Goal: Task Accomplishment & Management: Use online tool/utility

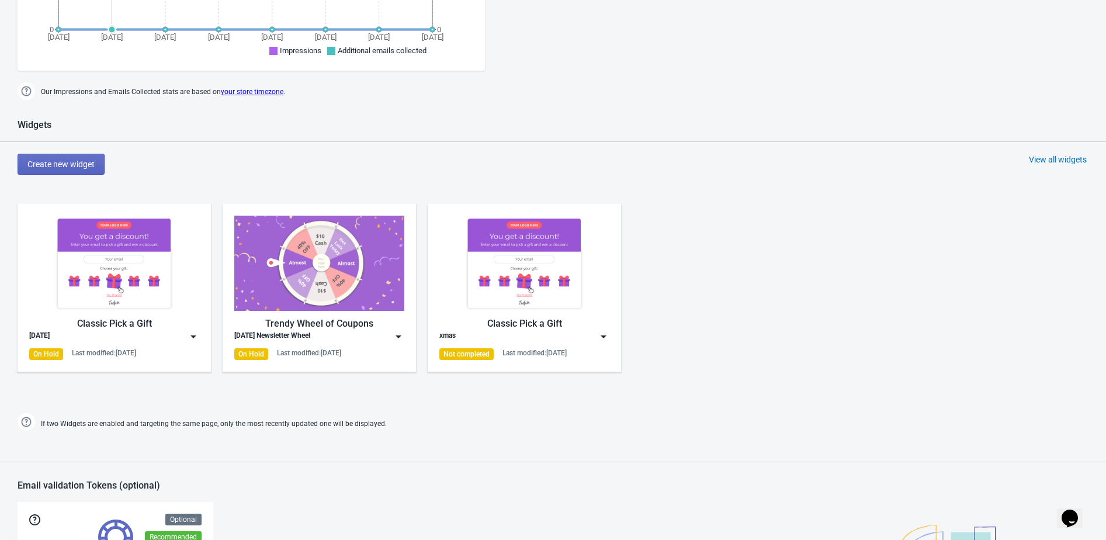
scroll to position [480, 0]
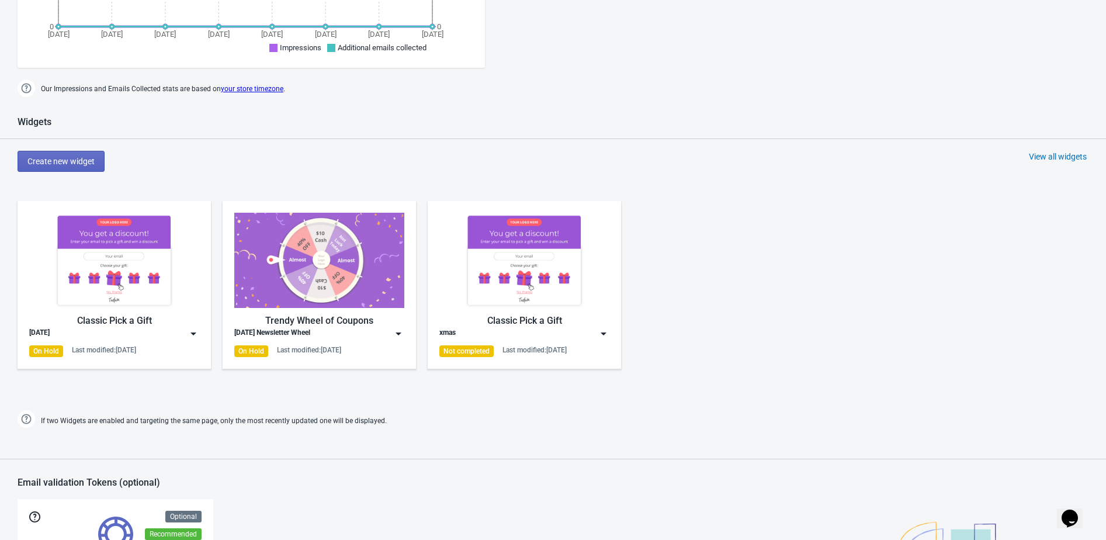
click at [197, 331] on img at bounding box center [194, 334] width 12 height 12
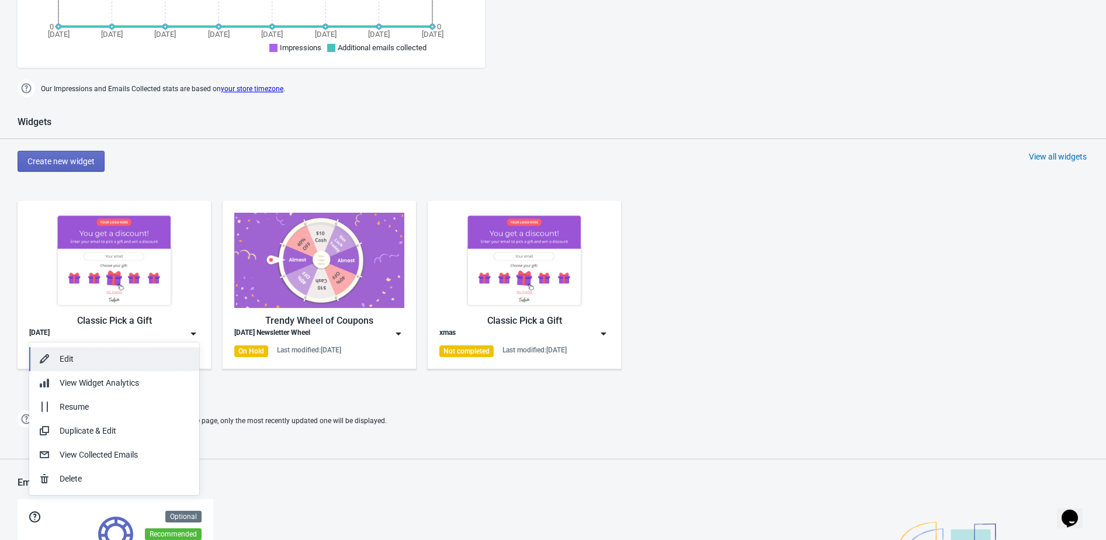
click at [162, 349] on button "Edit" at bounding box center [114, 359] width 170 height 24
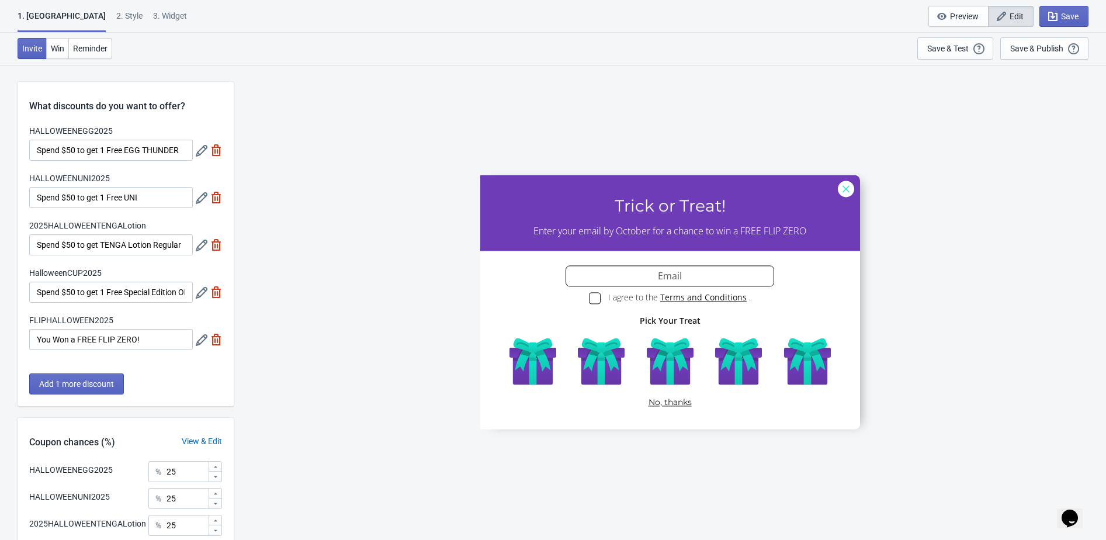
click at [116, 16] on div "2 . Style" at bounding box center [129, 20] width 26 height 20
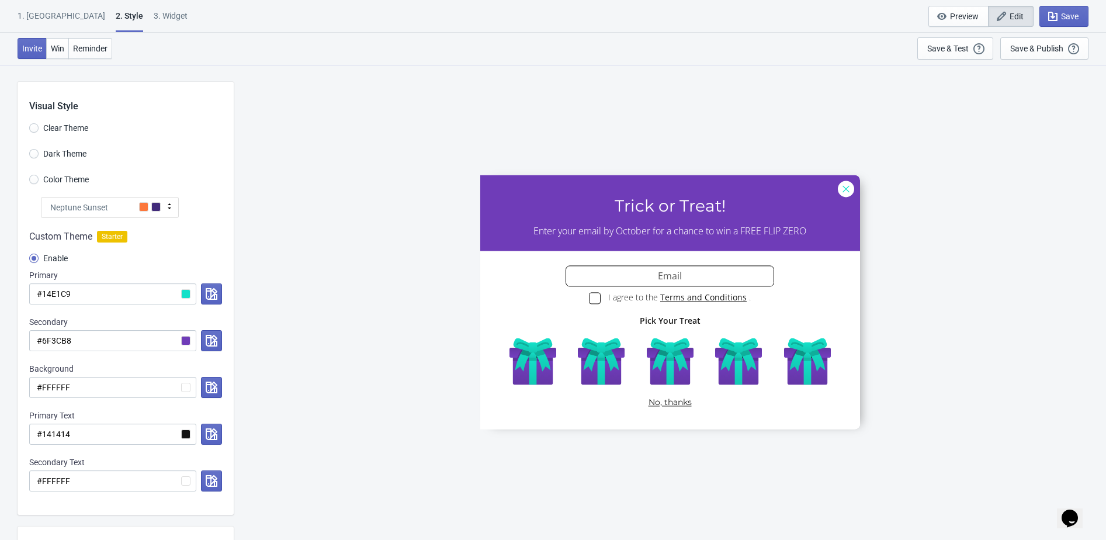
click at [122, 204] on div "Neptune Sunset" at bounding box center [110, 207] width 138 height 21
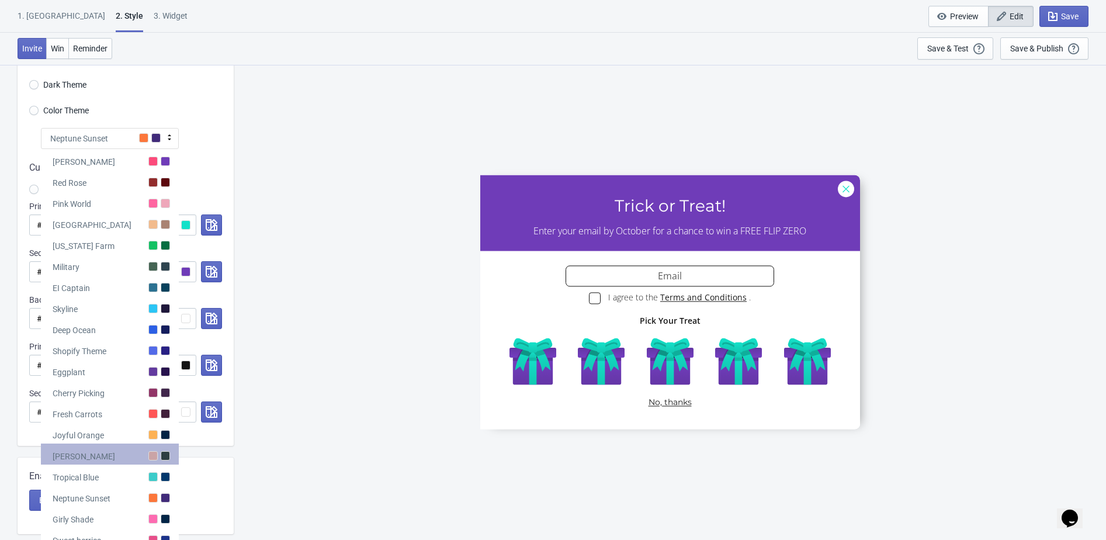
scroll to position [72, 0]
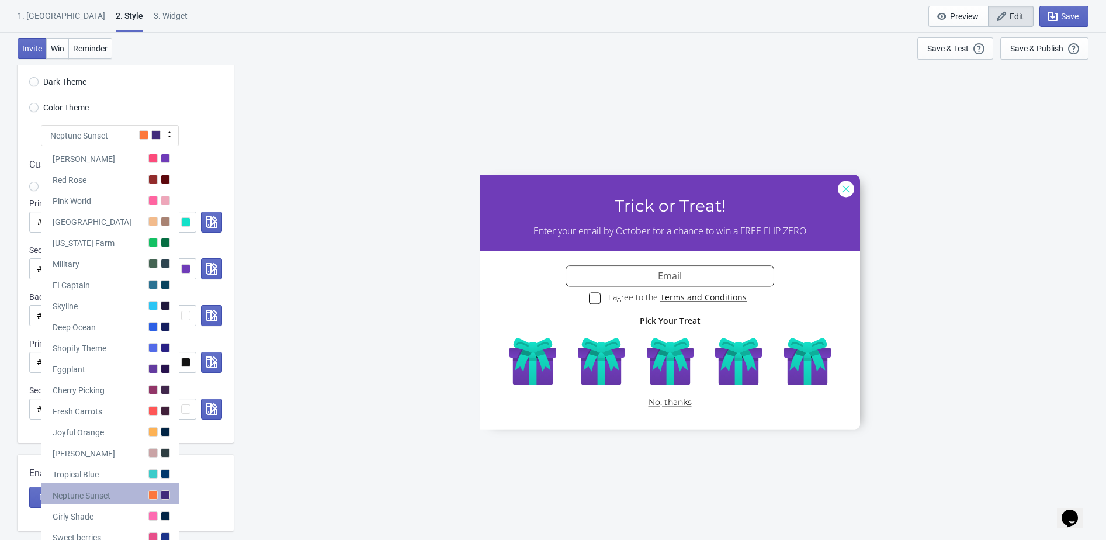
click at [117, 497] on div "Neptune Sunset" at bounding box center [110, 493] width 138 height 21
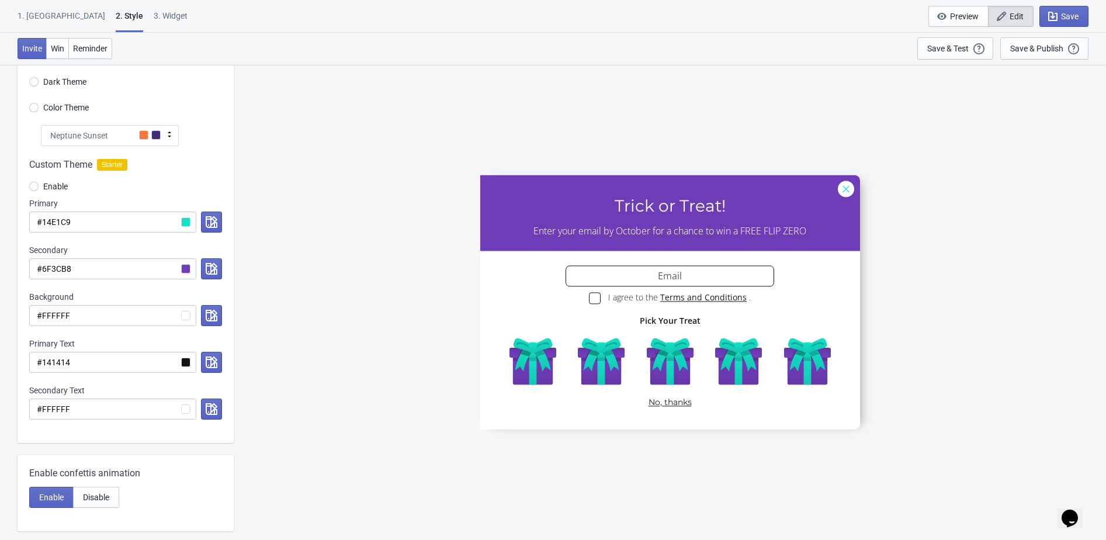
click at [98, 135] on span "Neptune Sunset" at bounding box center [79, 136] width 58 height 12
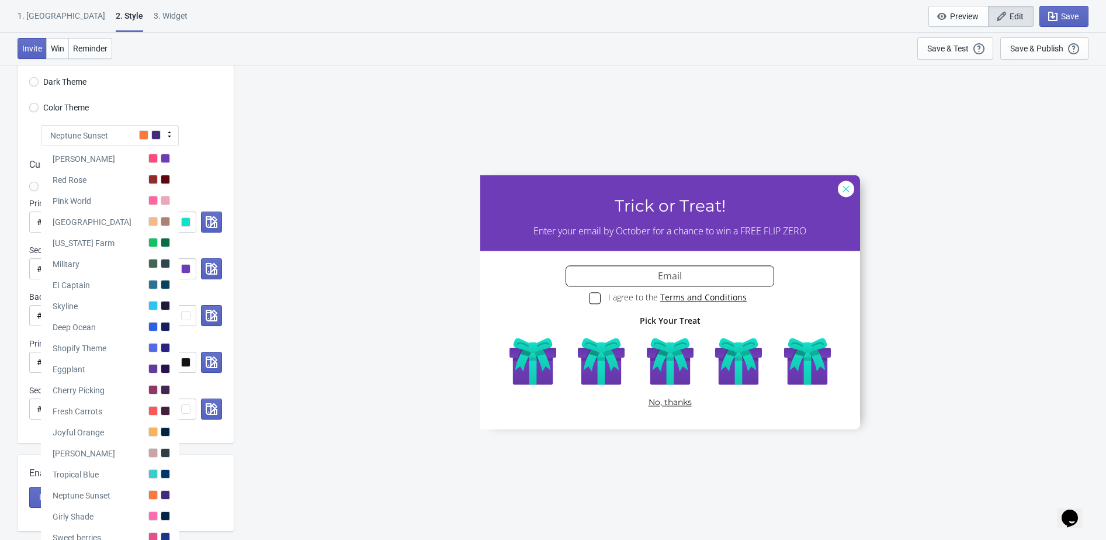
click at [207, 150] on div "Custom Theme Starter Enable Primary #14E1C9 Secondary #6F3CB8 Background #FFFFF…" at bounding box center [126, 294] width 216 height 297
click at [105, 401] on div "Fresh Carrots" at bounding box center [110, 408] width 138 height 21
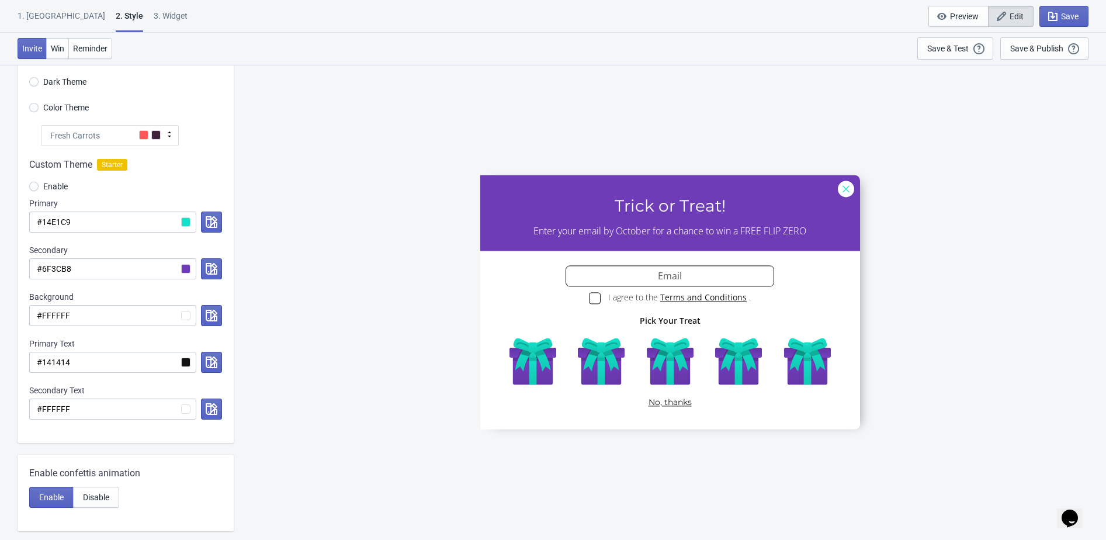
click at [150, 129] on div "Fresh Carrots" at bounding box center [110, 135] width 138 height 21
radio input "true"
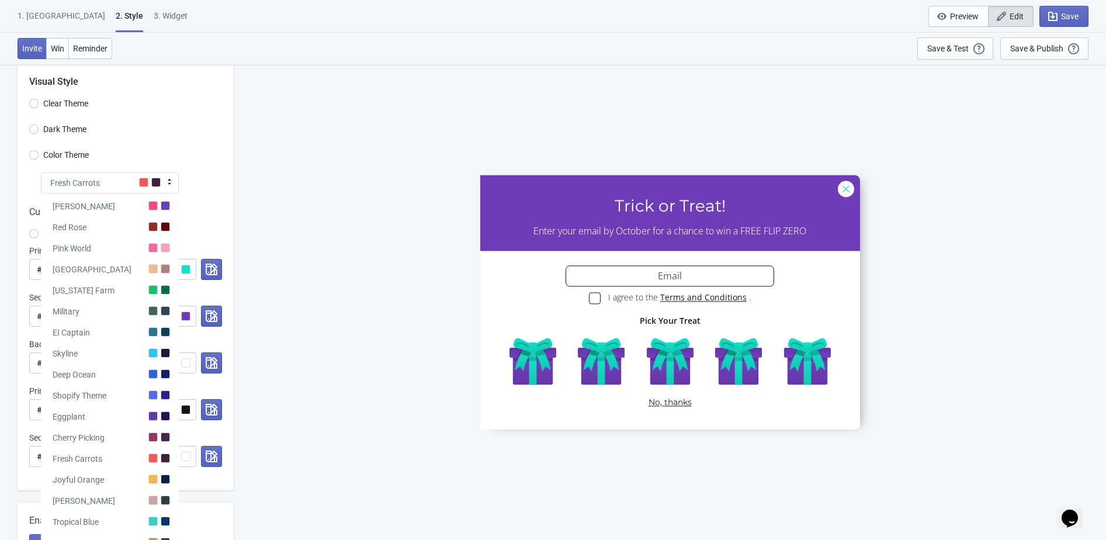
scroll to position [14, 0]
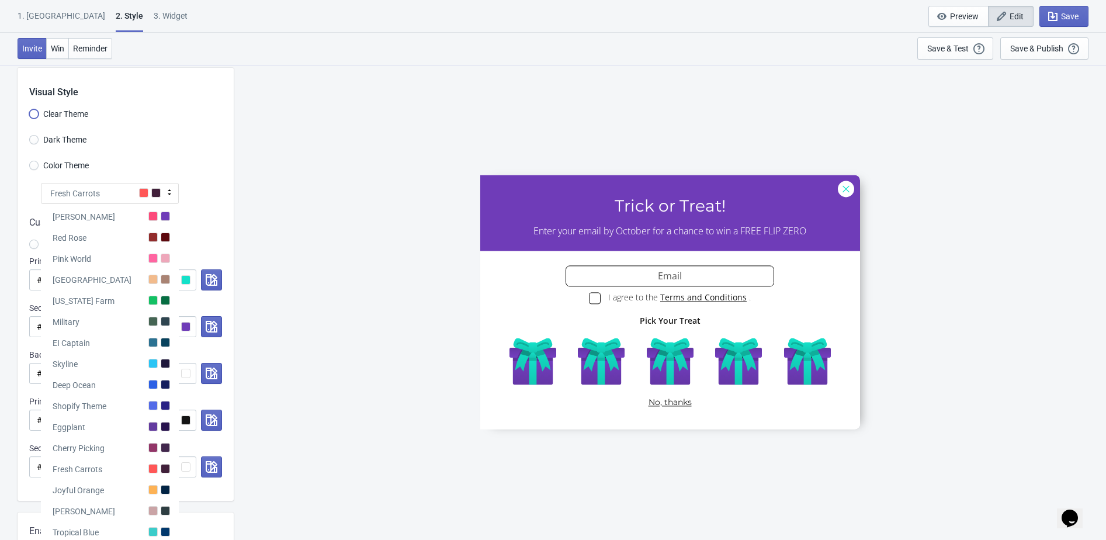
click at [33, 119] on input "Clear Theme" at bounding box center [33, 119] width 9 height 21
radio input "true"
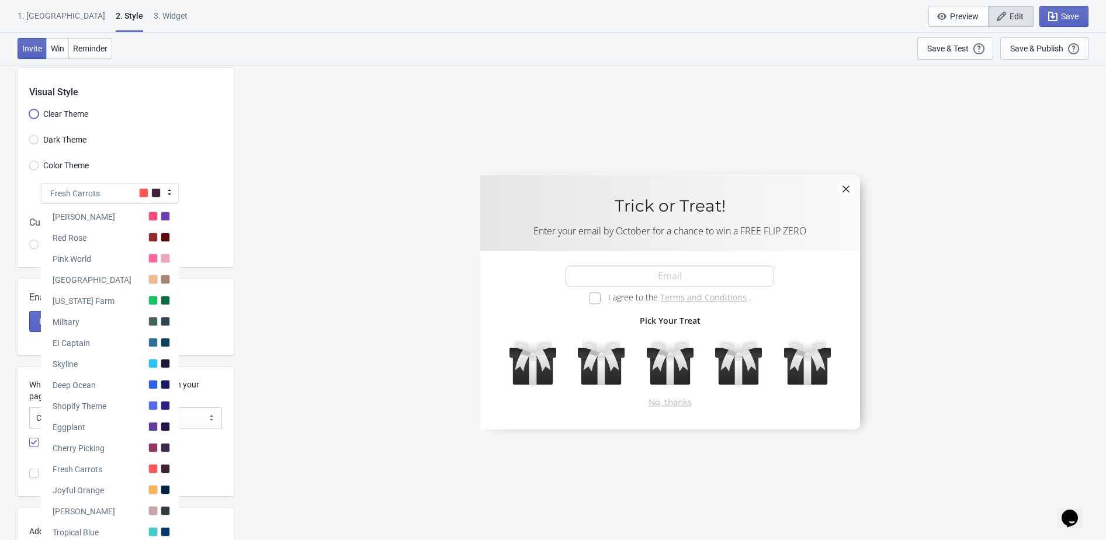
scroll to position [0, 0]
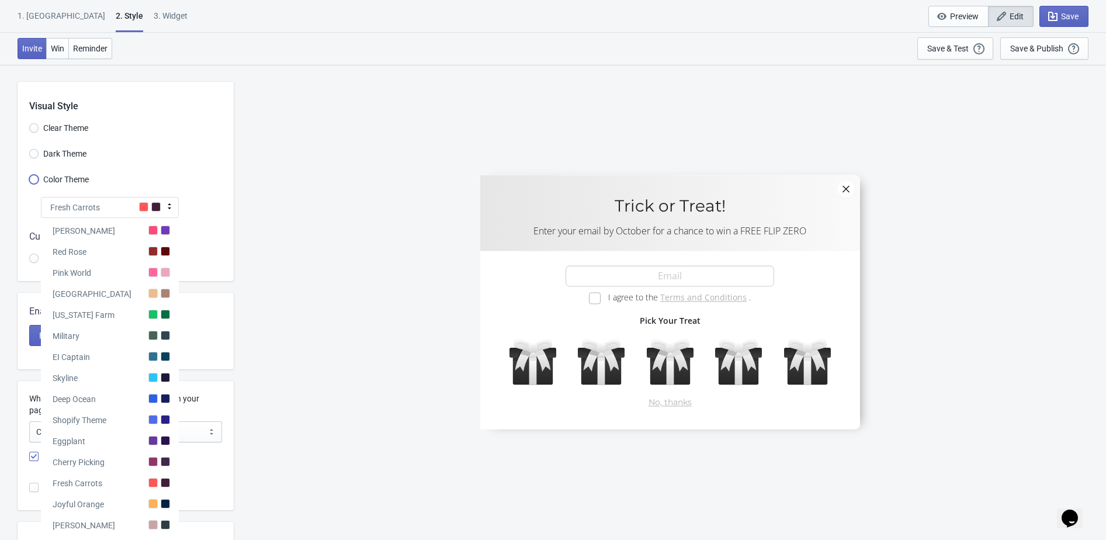
click at [36, 179] on input "Color Theme" at bounding box center [33, 185] width 9 height 21
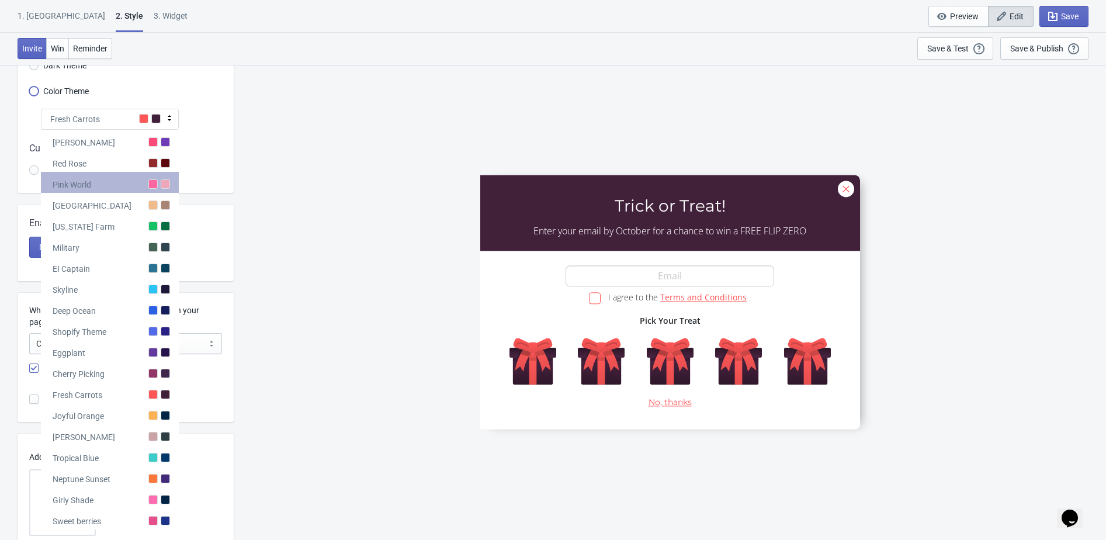
scroll to position [92, 0]
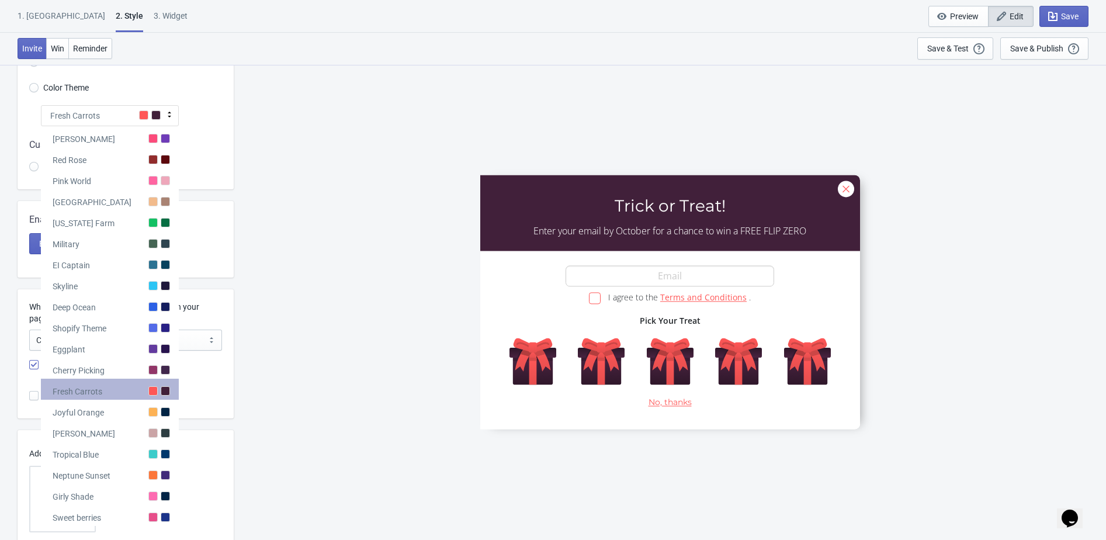
click at [137, 384] on div "Fresh Carrots" at bounding box center [110, 389] width 138 height 21
radio input "true"
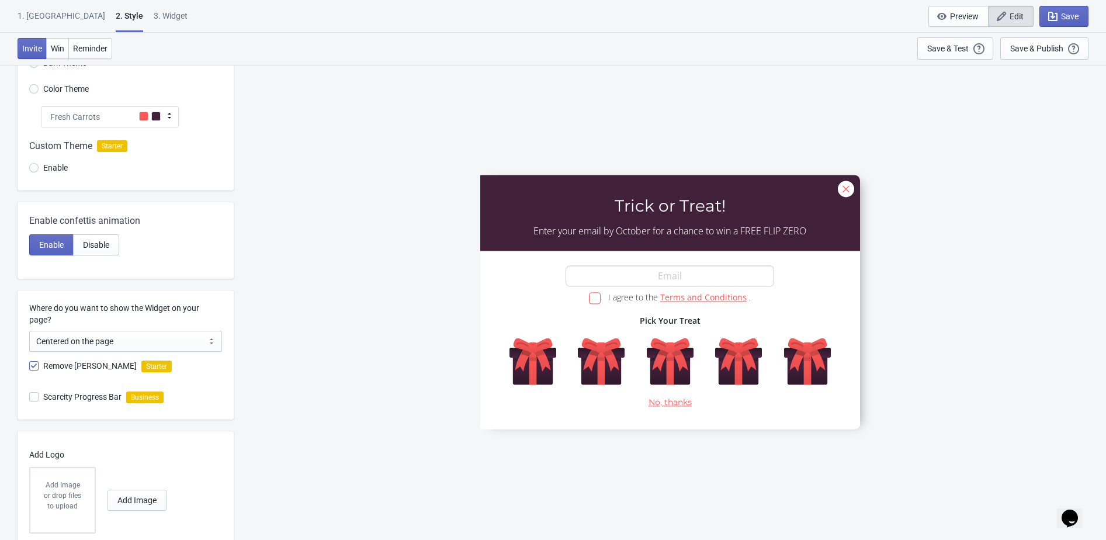
scroll to position [77, 0]
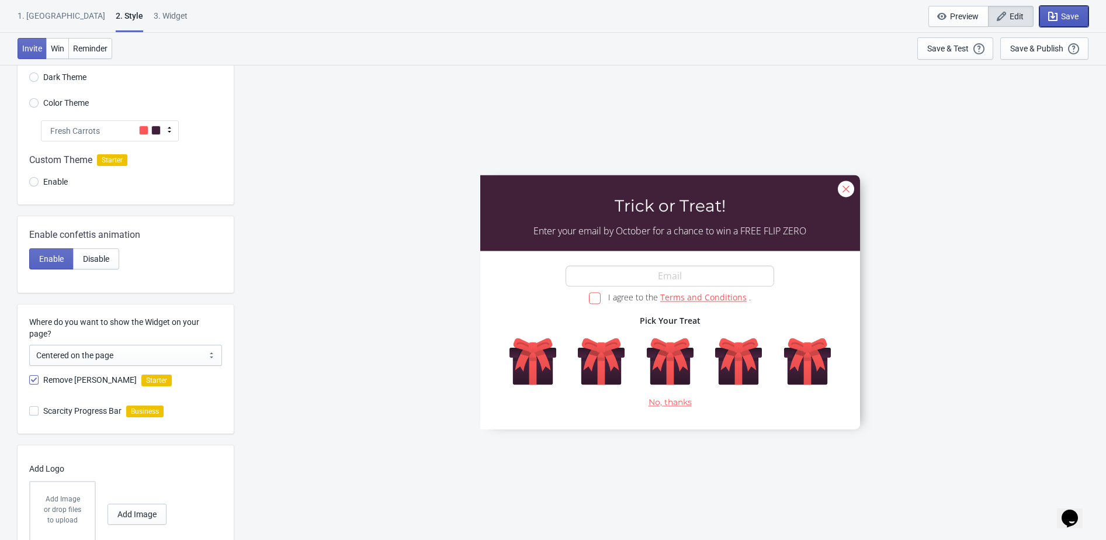
click at [1079, 17] on button "Save" at bounding box center [1063, 16] width 49 height 21
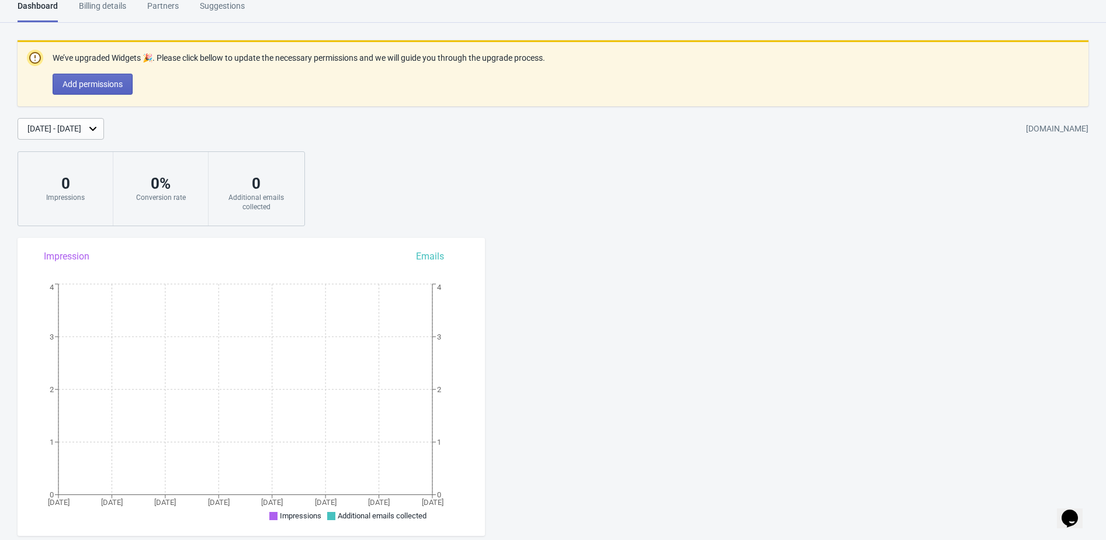
scroll to position [24, 0]
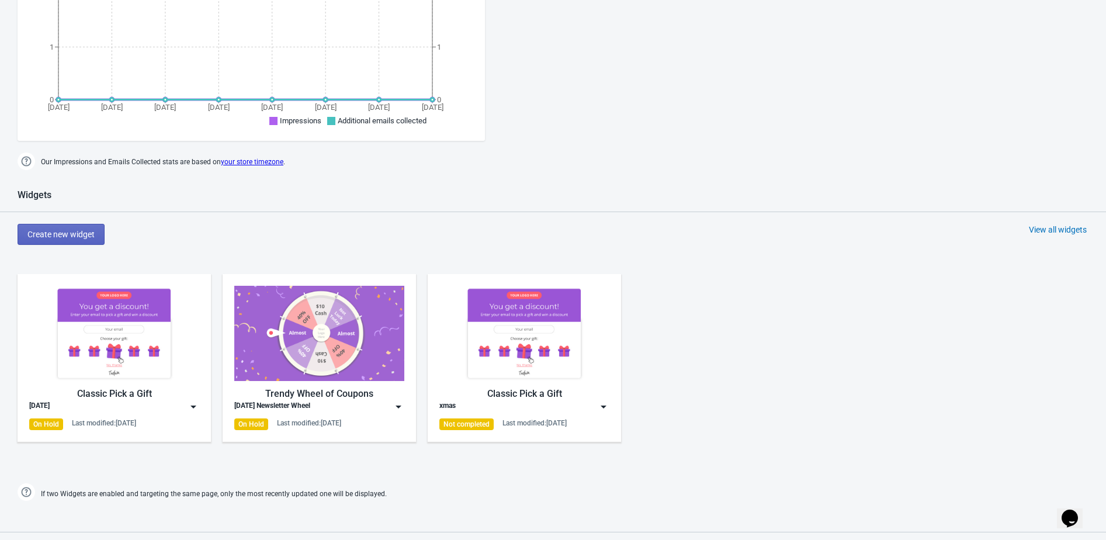
scroll to position [456, 0]
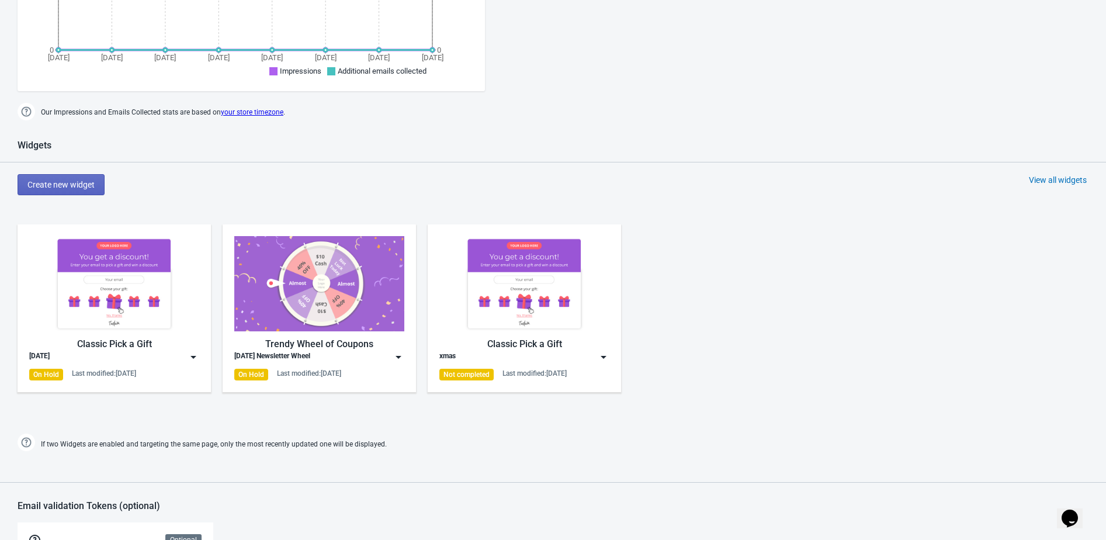
click at [190, 356] on img at bounding box center [194, 357] width 12 height 12
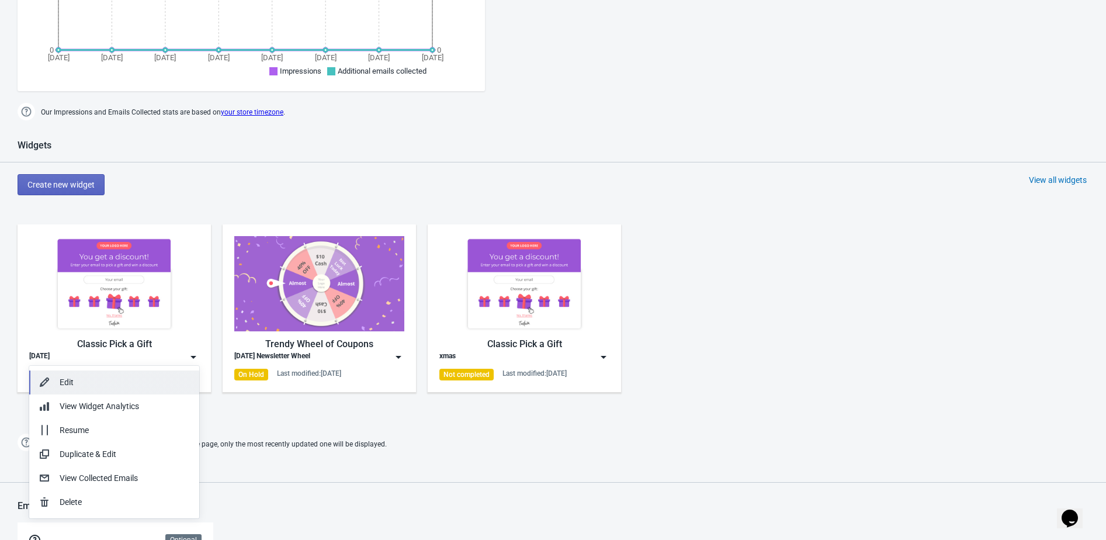
click at [155, 383] on div "Edit" at bounding box center [125, 382] width 130 height 12
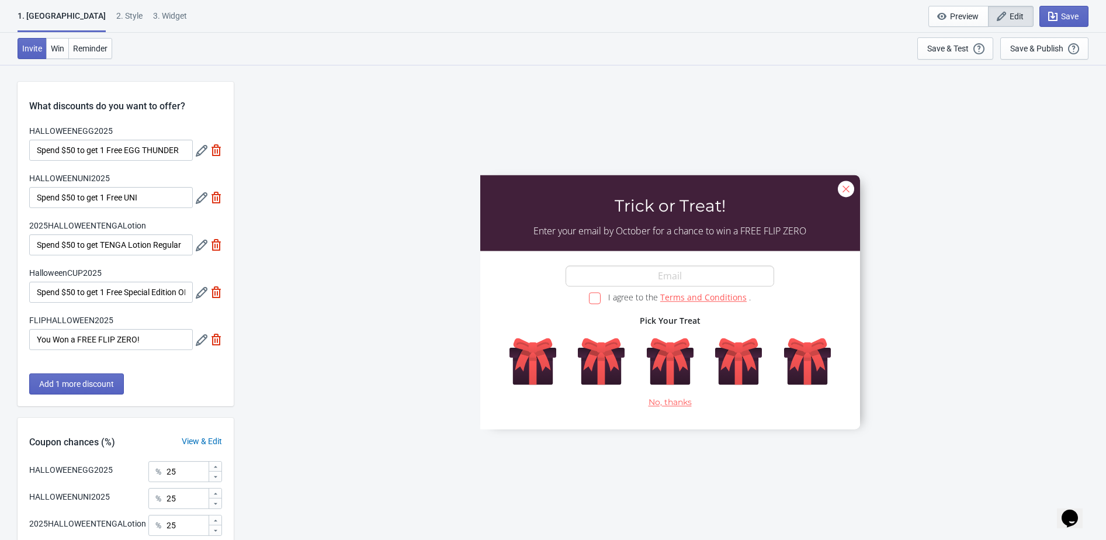
click at [153, 21] on div "3. Widget" at bounding box center [170, 20] width 34 height 20
select select "once"
select select "1"
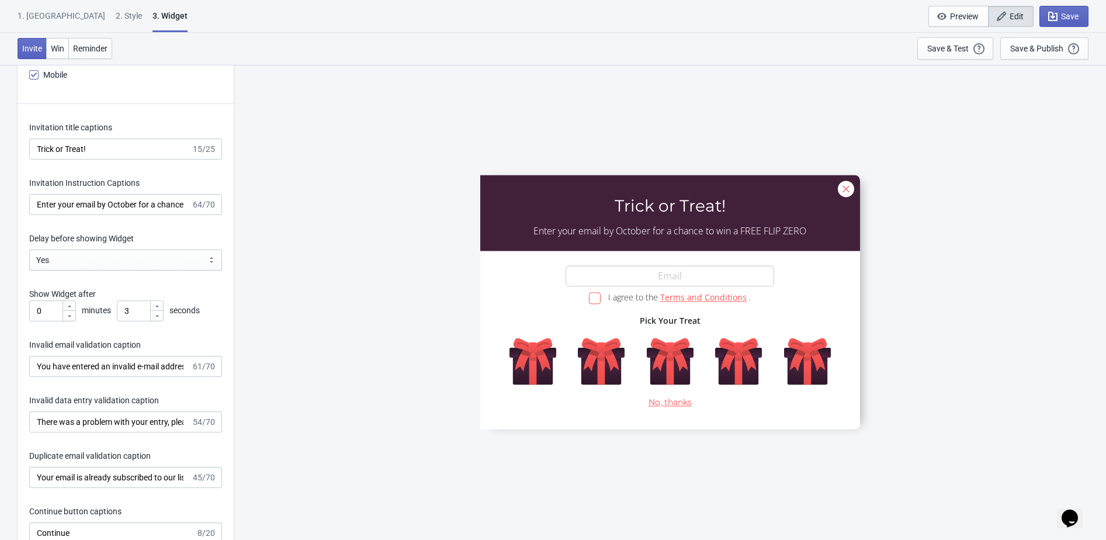
scroll to position [1599, 0]
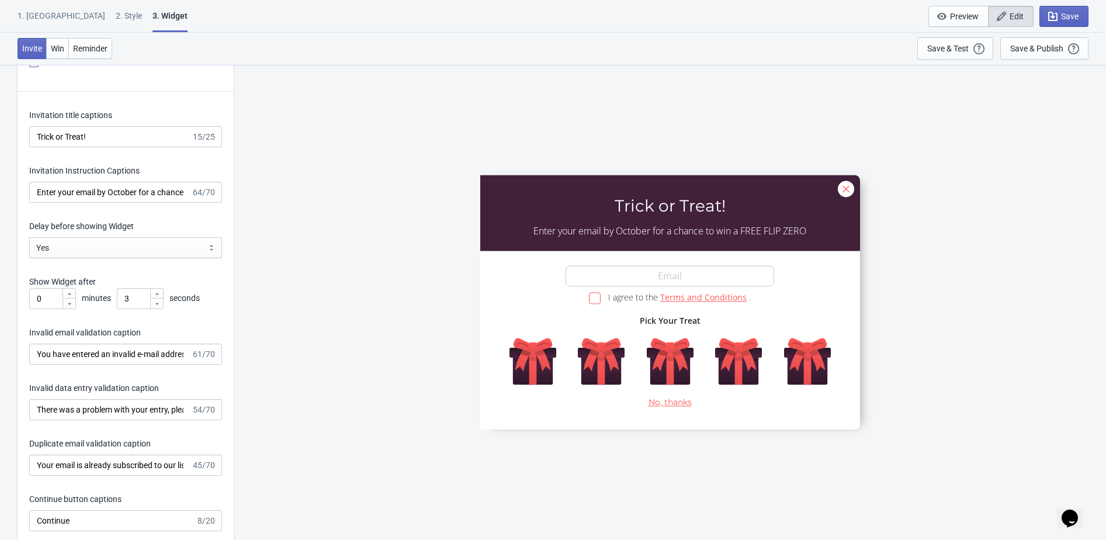
click at [152, 303] on div at bounding box center [156, 303] width 13 height 11
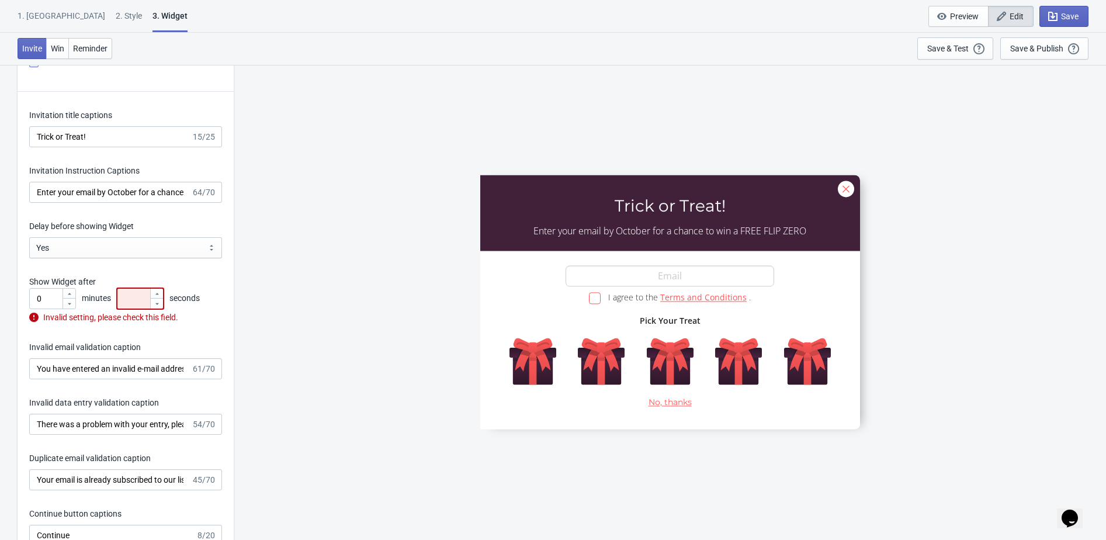
type input "0"
type input "3"
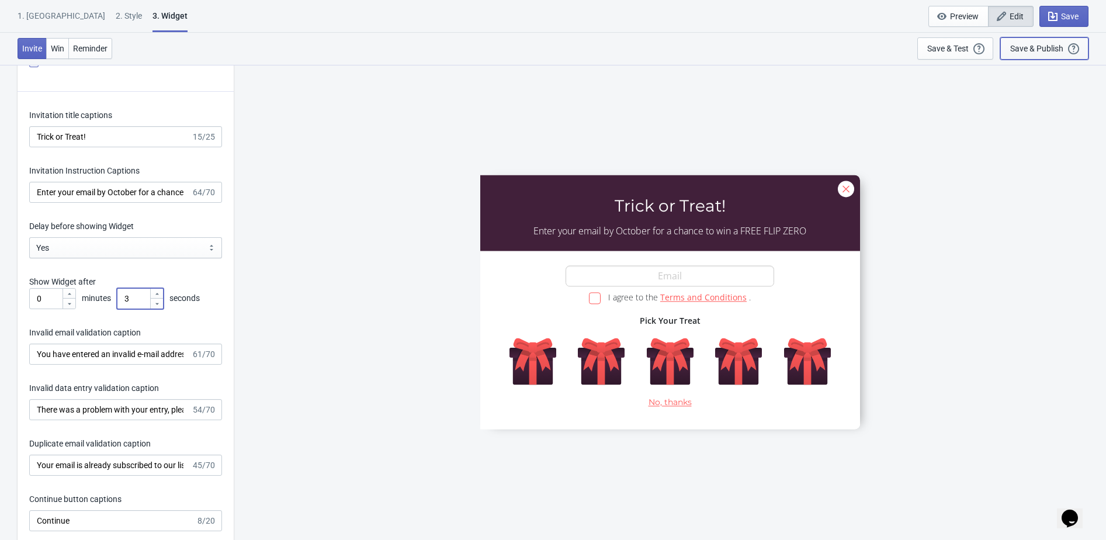
click at [1030, 47] on div "Save & Publish" at bounding box center [1036, 48] width 53 height 9
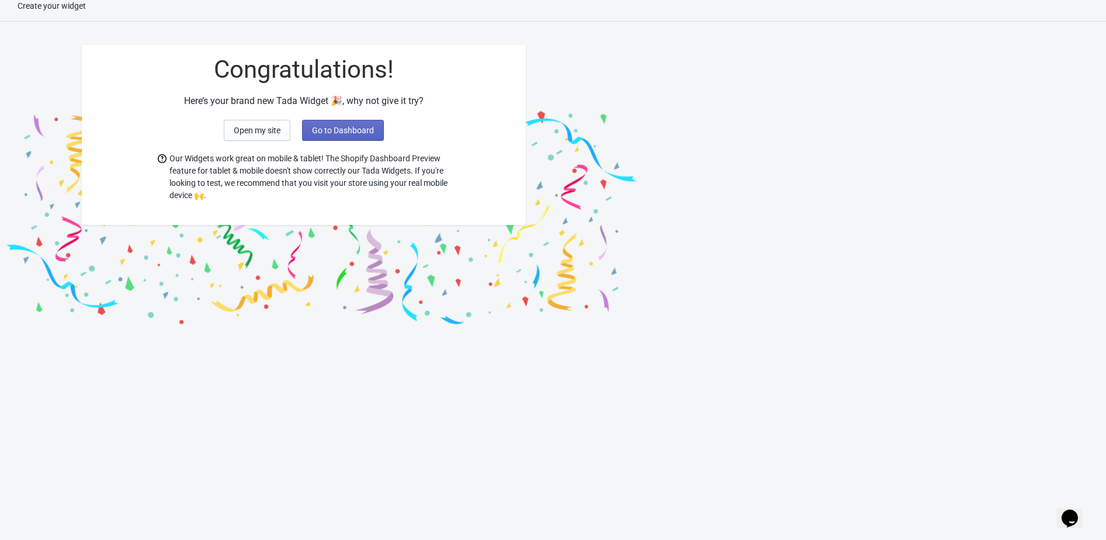
scroll to position [12, 0]
